Goal: Task Accomplishment & Management: Use online tool/utility

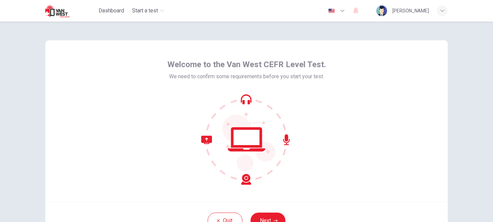
click at [423, 10] on div "[PERSON_NAME]" at bounding box center [410, 11] width 37 height 8
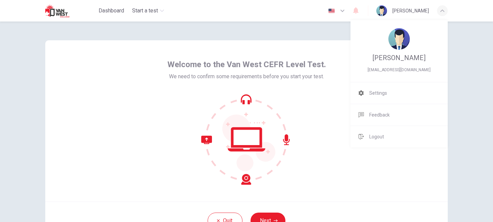
click at [333, 11] on div at bounding box center [246, 111] width 493 height 222
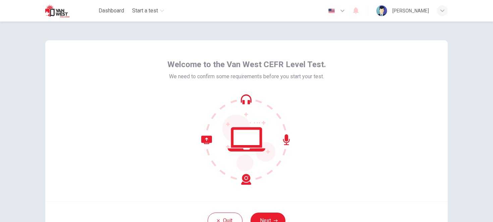
click at [340, 11] on icon "button" at bounding box center [342, 11] width 4 height 2
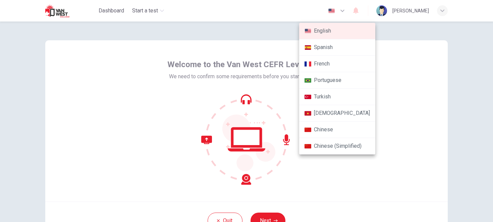
click at [152, 9] on div at bounding box center [246, 111] width 493 height 222
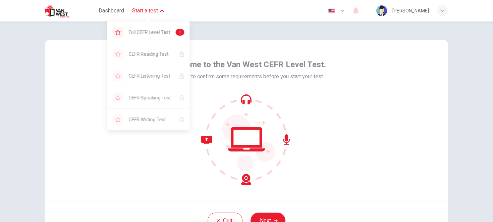
click at [152, 9] on span "Start a test" at bounding box center [145, 11] width 26 height 8
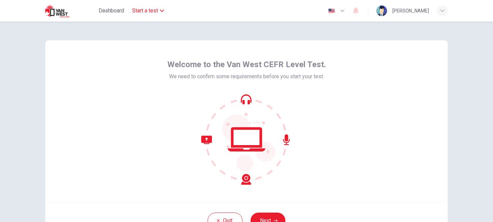
click at [152, 9] on span "Start a test" at bounding box center [145, 11] width 26 height 8
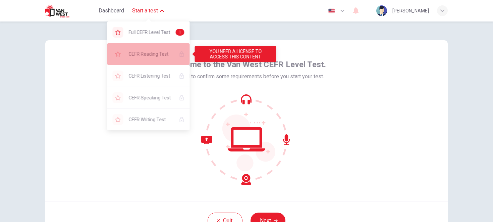
click at [151, 52] on span "CEFR Reading Test" at bounding box center [151, 54] width 45 height 8
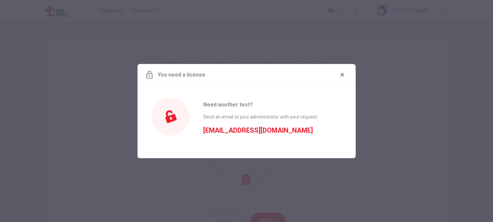
click at [340, 75] on icon "button" at bounding box center [342, 75] width 4 height 4
